Goal: Check status

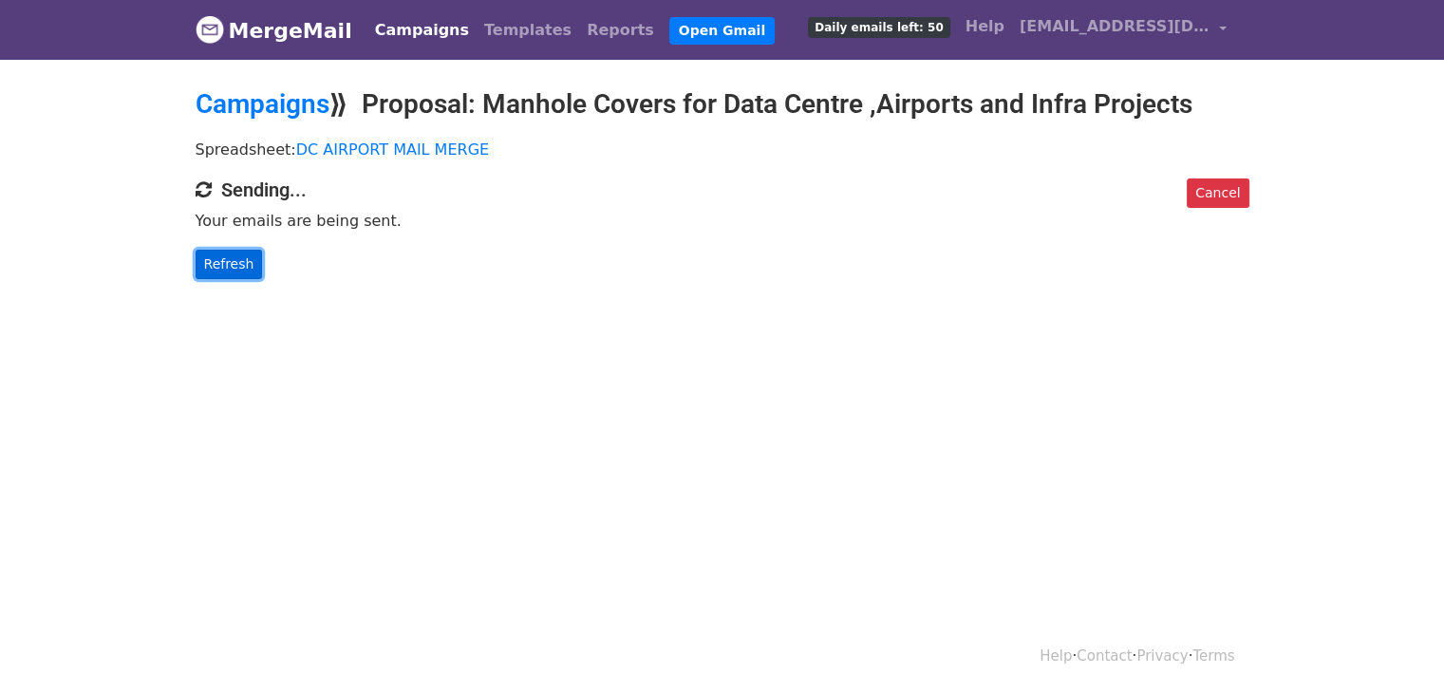
click at [233, 256] on link "Refresh" at bounding box center [229, 264] width 67 height 29
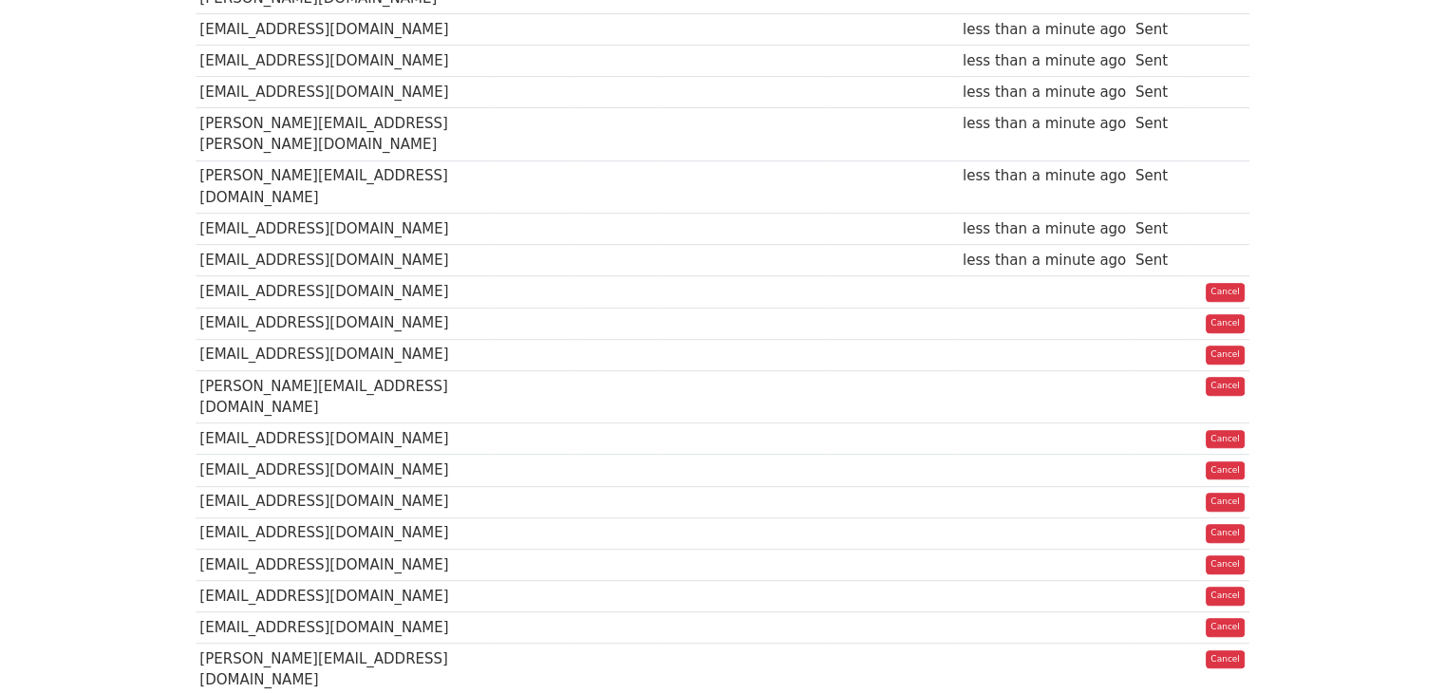
scroll to position [813, 0]
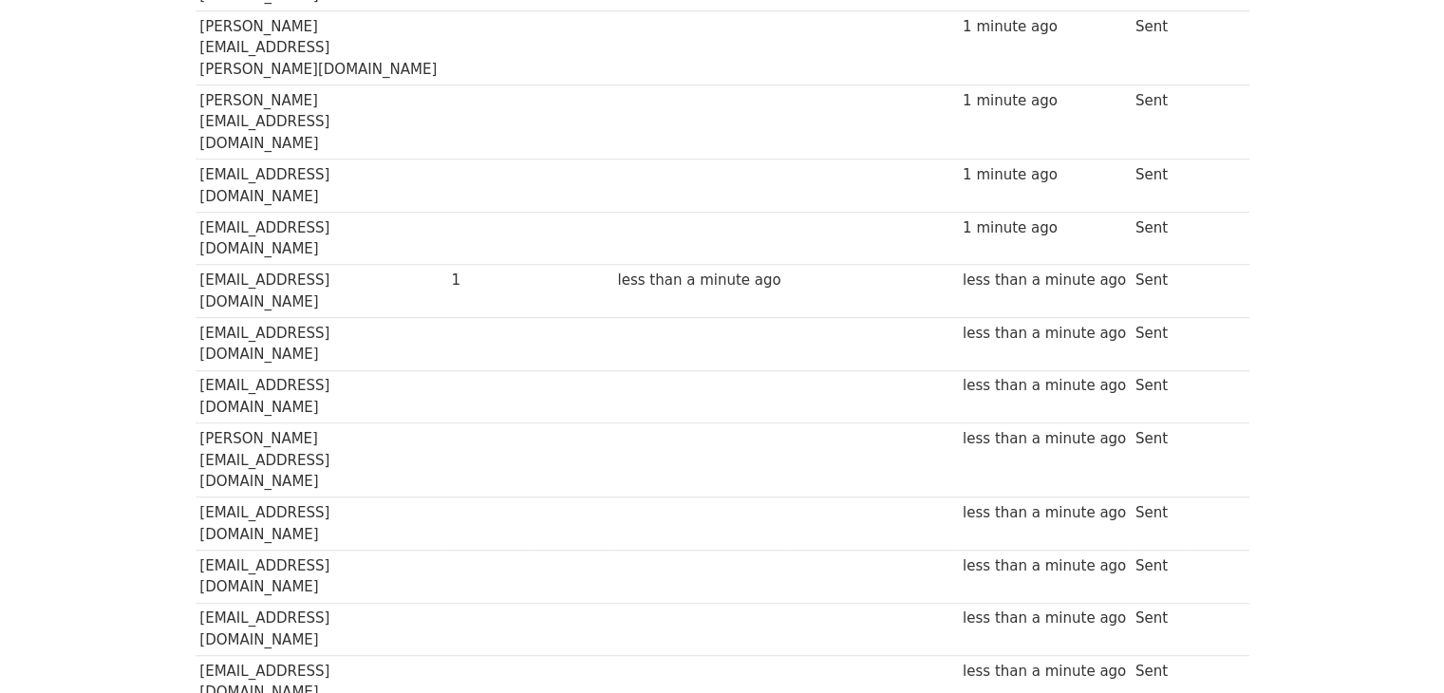
scroll to position [1209, 0]
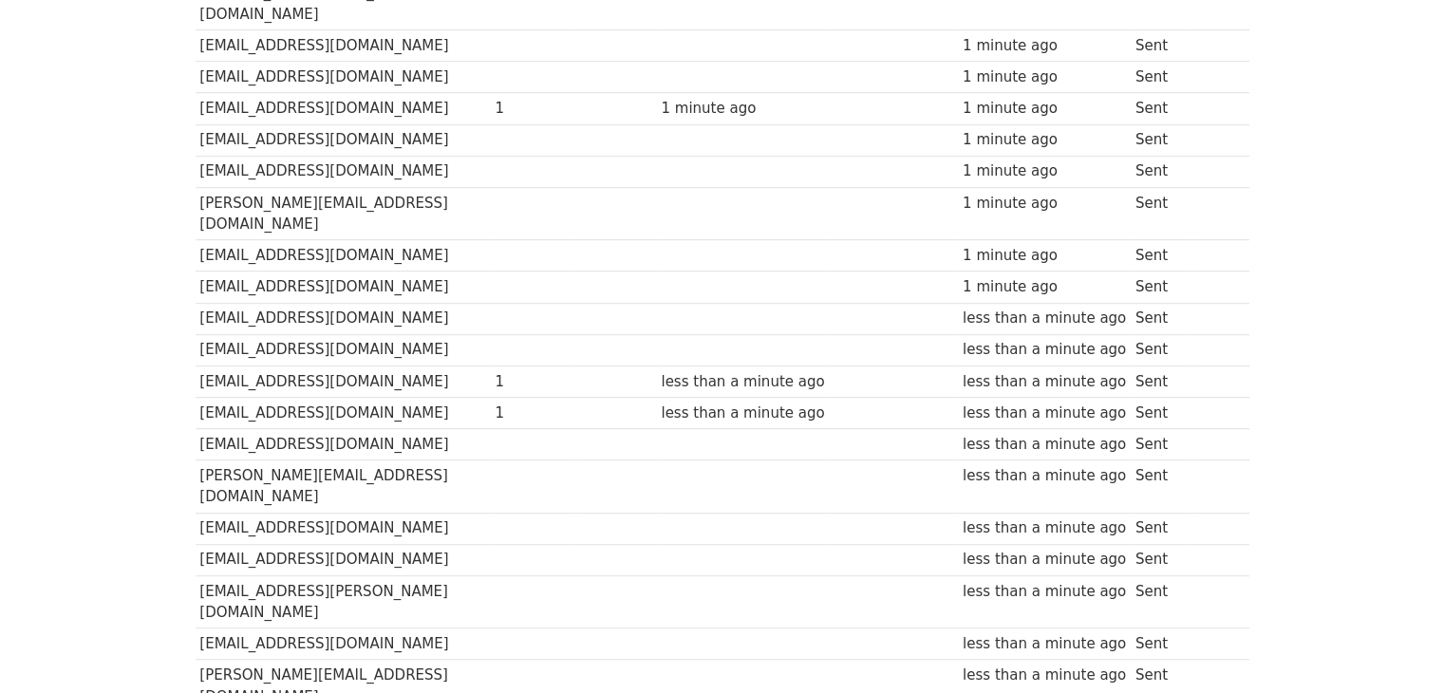
scroll to position [993, 0]
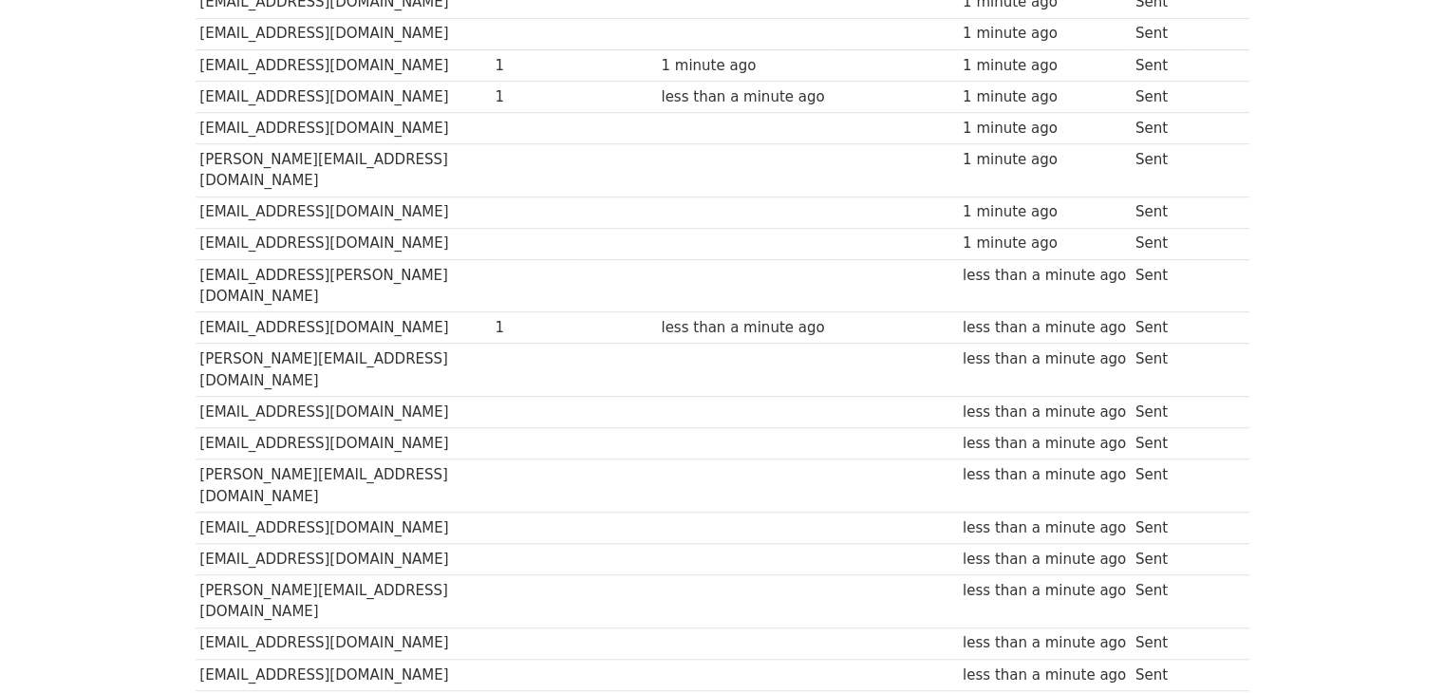
scroll to position [1325, 0]
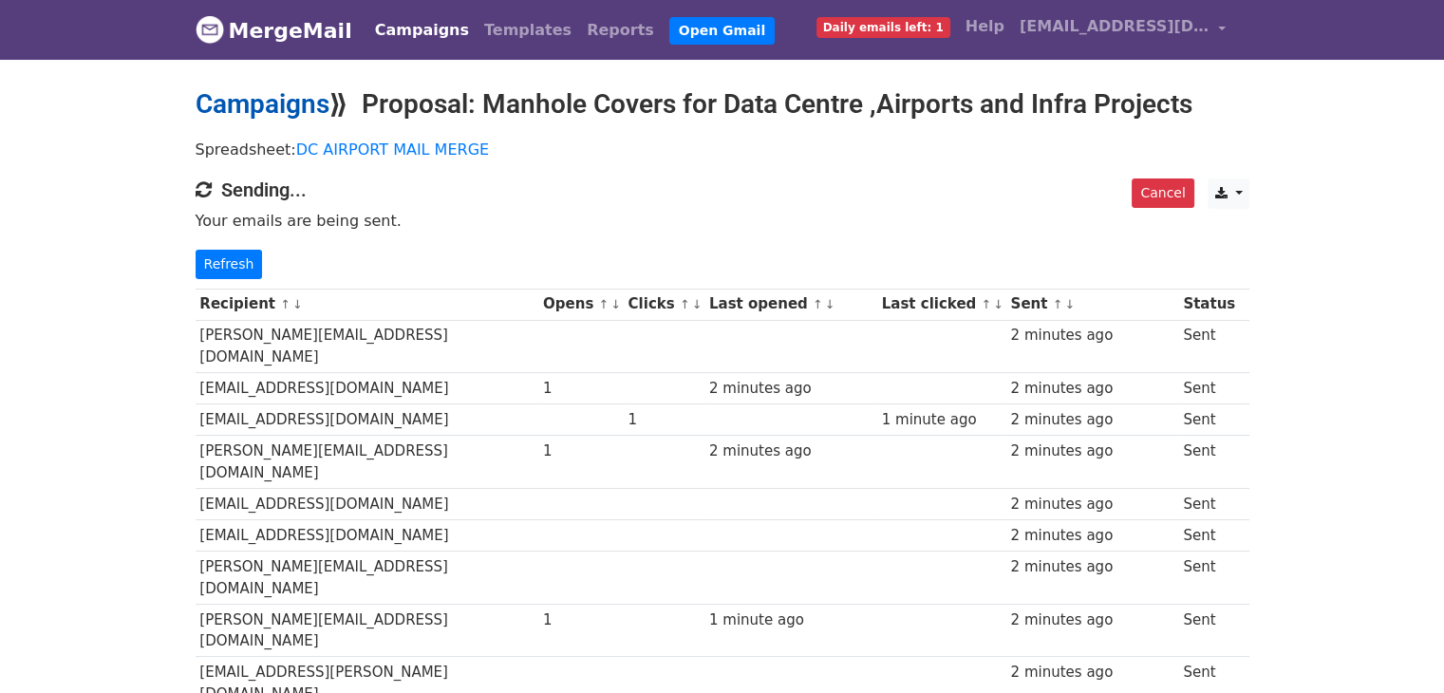
click at [296, 105] on link "Campaigns" at bounding box center [263, 103] width 134 height 31
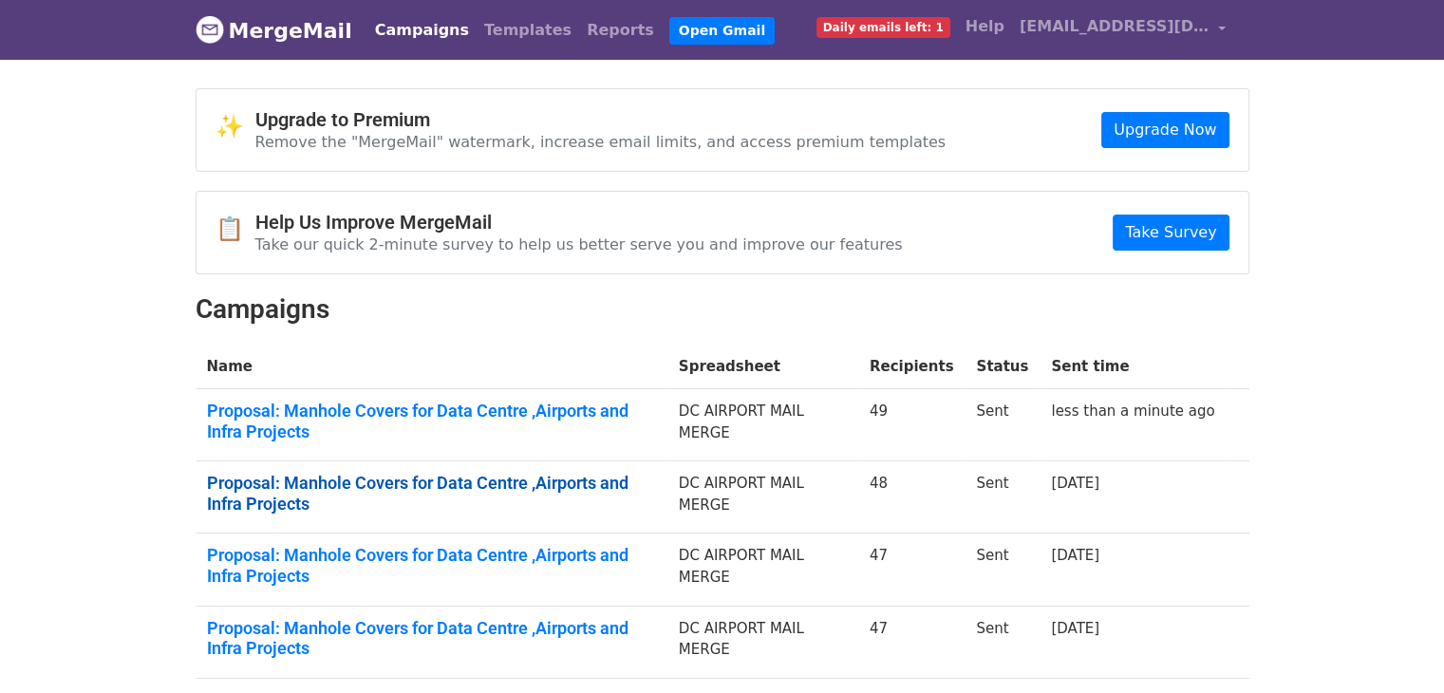
click at [607, 478] on link "Proposal: Manhole Covers for Data Centre ,Airports and Infra Projects" at bounding box center [431, 493] width 449 height 41
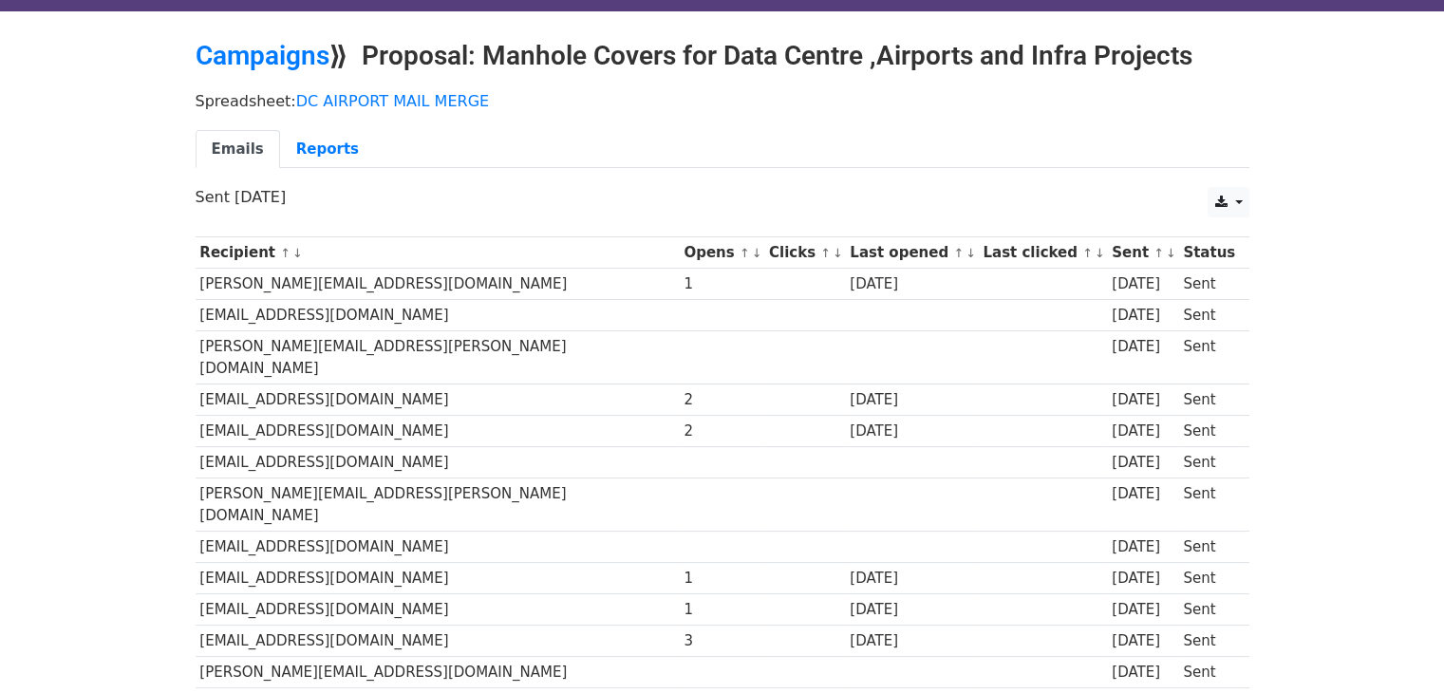
scroll to position [47, 0]
